Goal: Information Seeking & Learning: Learn about a topic

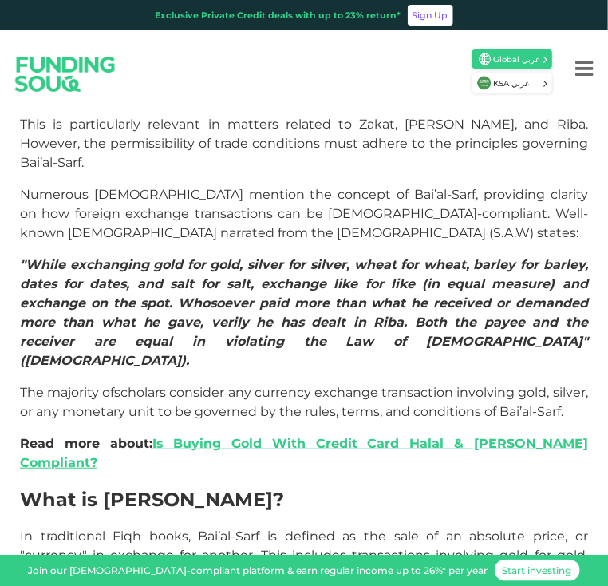
scroll to position [769, 0]
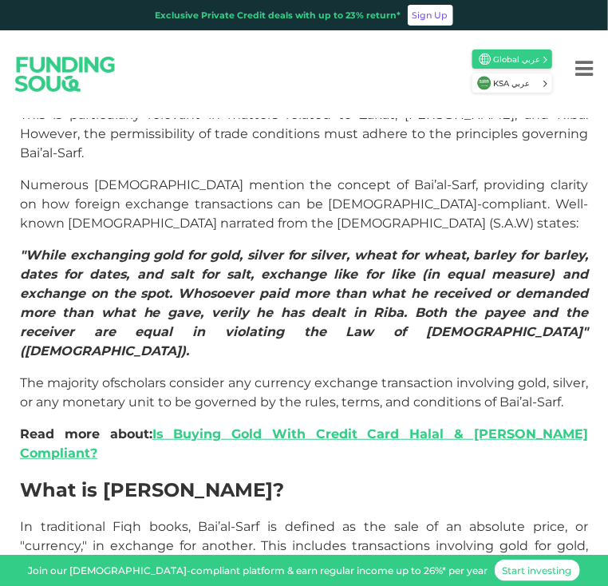
click at [446, 375] on span "scholars consider any currency exchange transaction involving gold, silver, or …" at bounding box center [304, 392] width 568 height 34
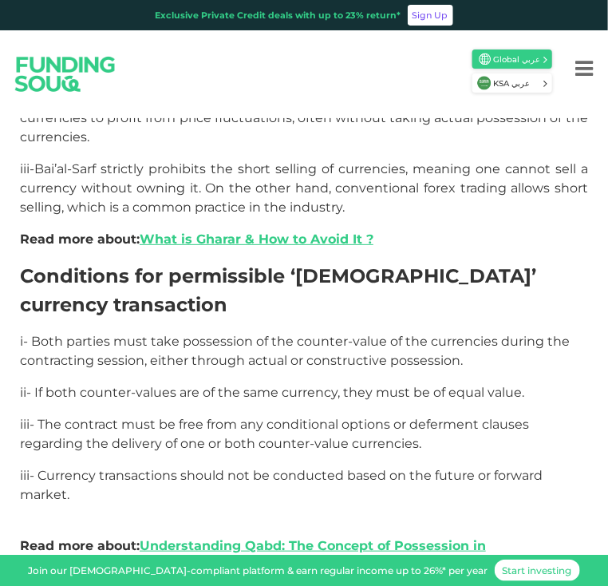
scroll to position [2810, 0]
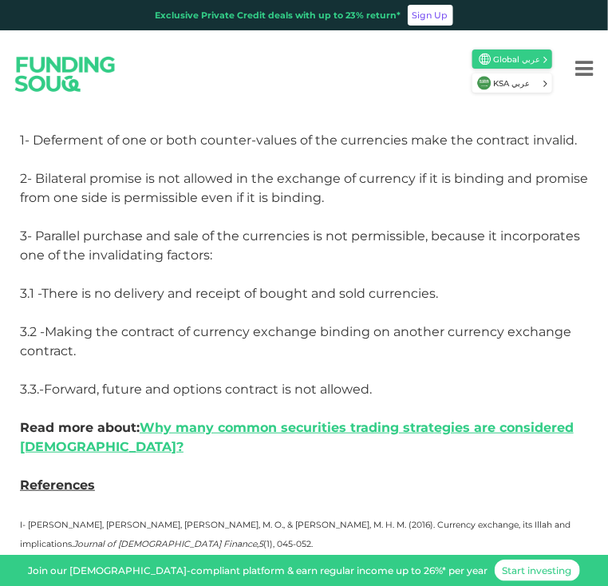
click at [370, 322] on p "3.2 -Making the contract of currency exchange binding on another currency excha…" at bounding box center [304, 350] width 568 height 57
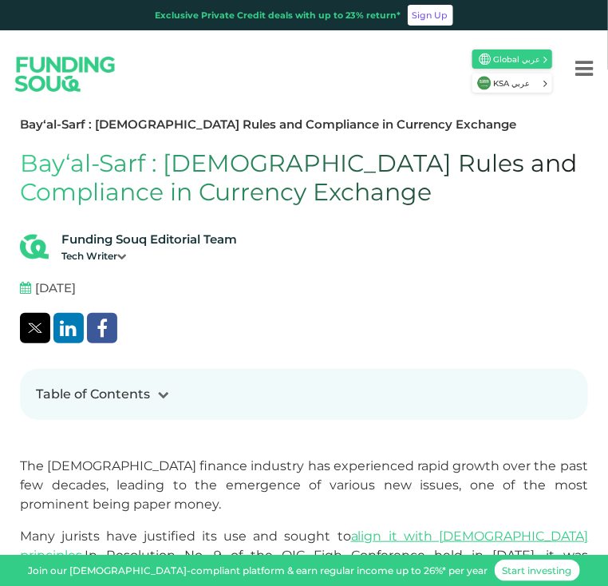
scroll to position [258, 0]
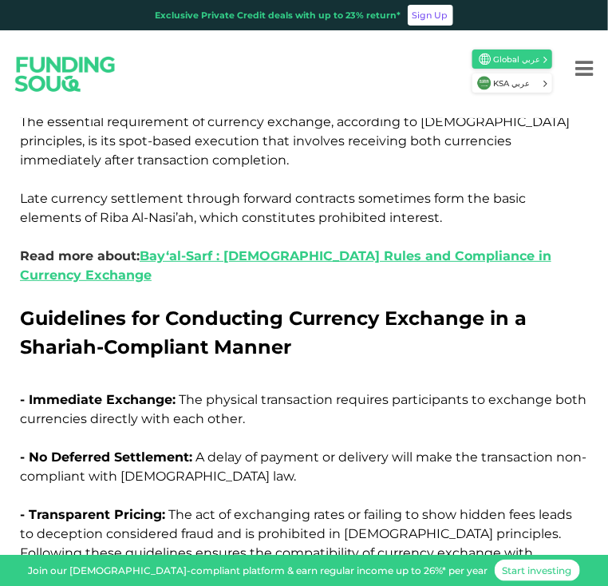
scroll to position [2286, 0]
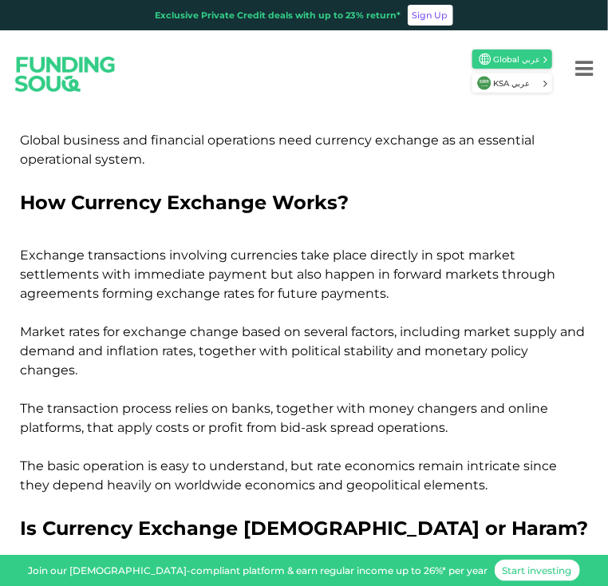
click at [362, 290] on span "Exchange transactions involving currencies take place directly in spot market s…" at bounding box center [302, 312] width 565 height 130
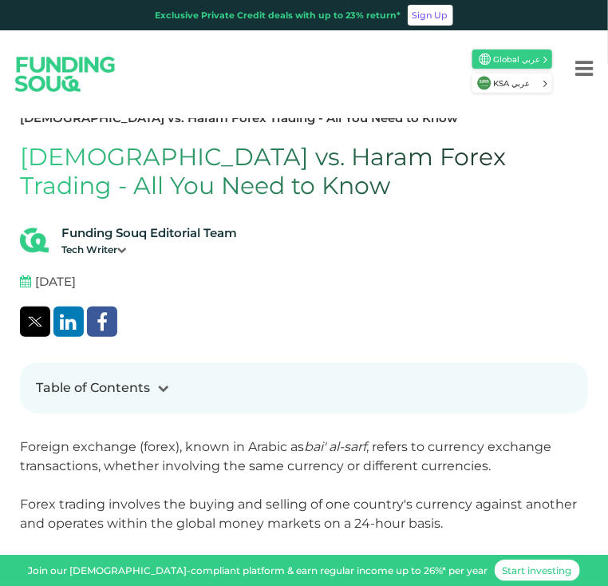
scroll to position [264, 0]
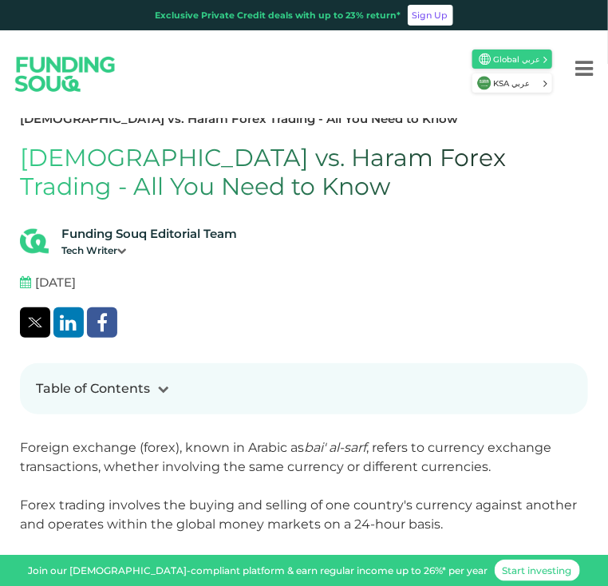
drag, startPoint x: 106, startPoint y: 263, endPoint x: 27, endPoint y: 263, distance: 79.0
click at [27, 274] on div "[DATE]" at bounding box center [48, 283] width 56 height 18
copy div "[DATE]"
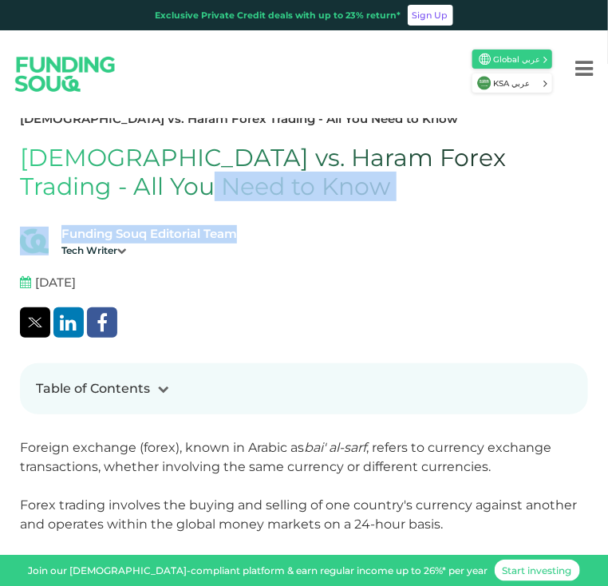
drag, startPoint x: 87, startPoint y: 170, endPoint x: 239, endPoint y: 214, distance: 157.9
copy div "Funding Souq Editorial Team"
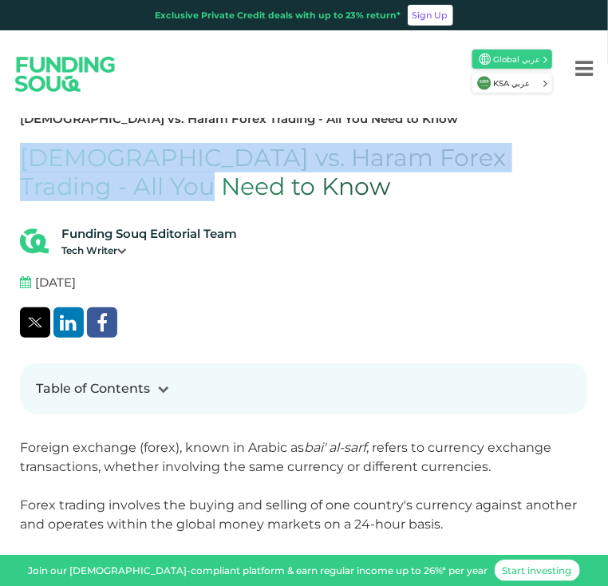
drag, startPoint x: 22, startPoint y: 144, endPoint x: 97, endPoint y: 173, distance: 79.9
click at [97, 173] on h1 "[DEMOGRAPHIC_DATA] vs. Haram Forex Trading - All You Need to Know" at bounding box center [304, 172] width 568 height 57
copy h1 "[DEMOGRAPHIC_DATA] vs. Haram Forex Trading - All You Need to Know"
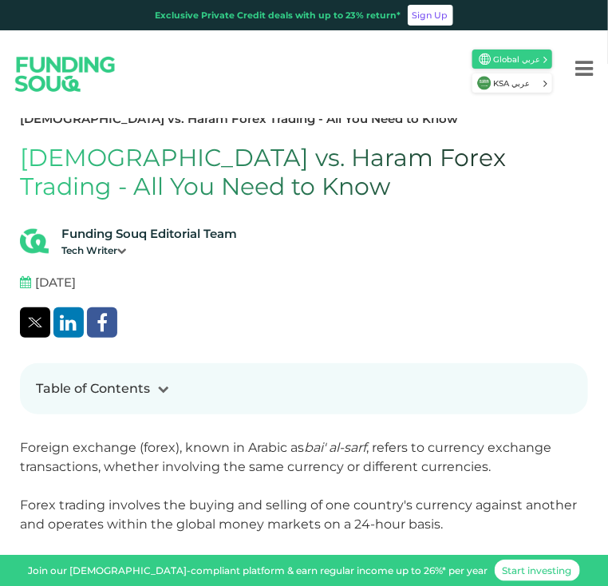
click at [553, 499] on p "Foreign exchange (forex), known in Arabic as bai' al-sarf , refers to currency …" at bounding box center [304, 581] width 568 height 287
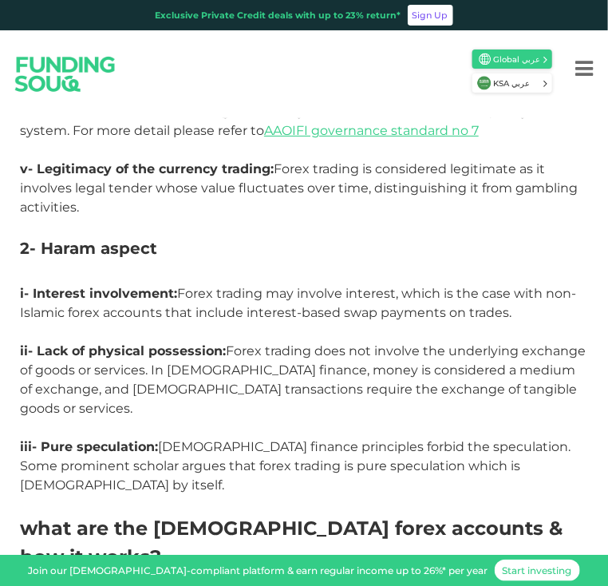
scroll to position [1337, 0]
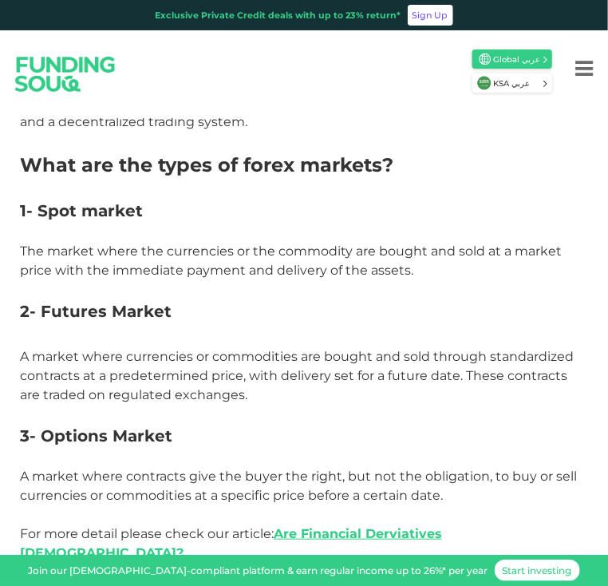
click at [382, 310] on h3 "2- Futures Market" at bounding box center [304, 323] width 568 height 48
